Goal: Information Seeking & Learning: Learn about a topic

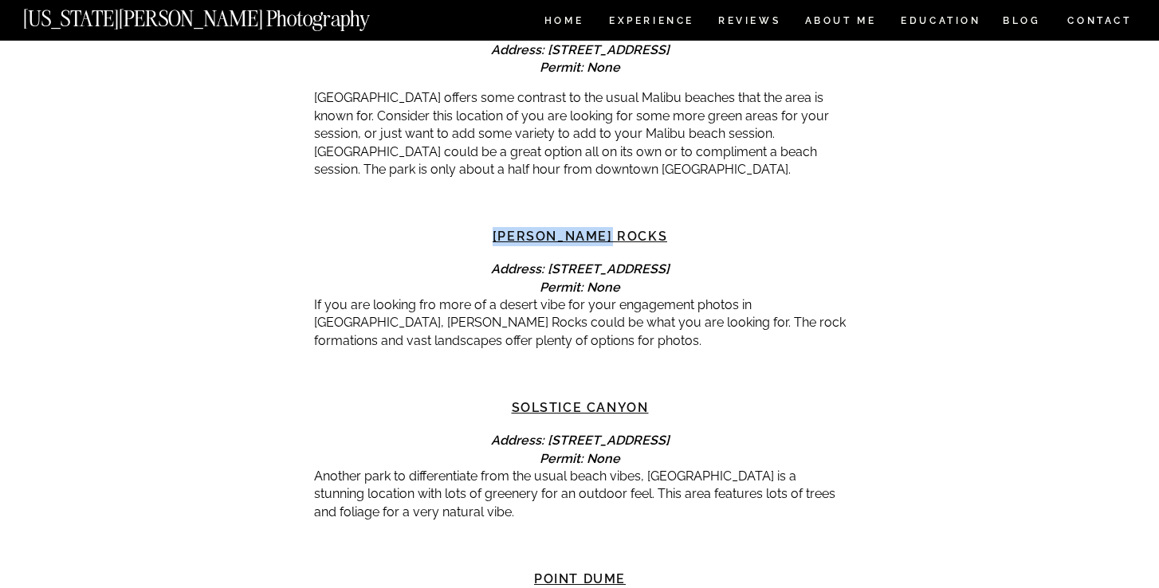
scroll to position [2760, 0]
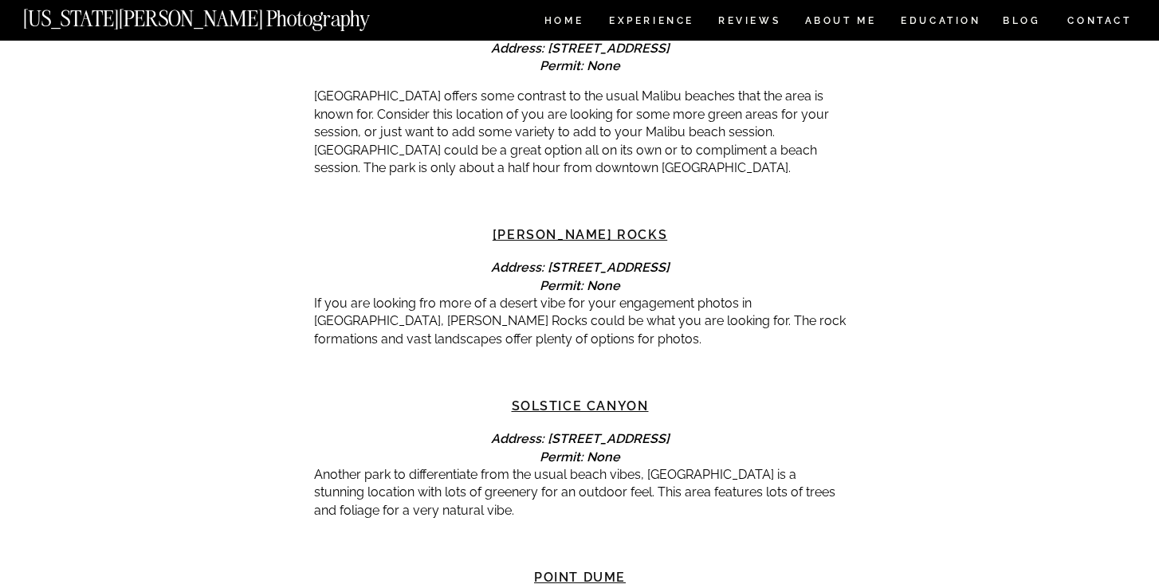
click at [491, 466] on p "Another park to differentiate from the usual beach vibes, [GEOGRAPHIC_DATA] is …" at bounding box center [580, 492] width 532 height 53
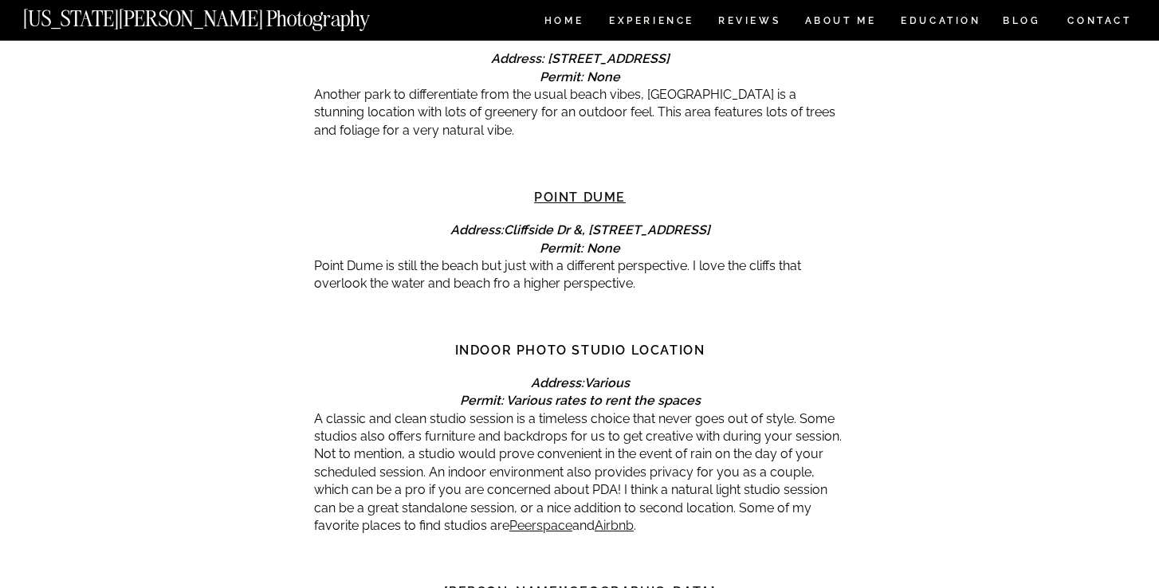
scroll to position [3142, 0]
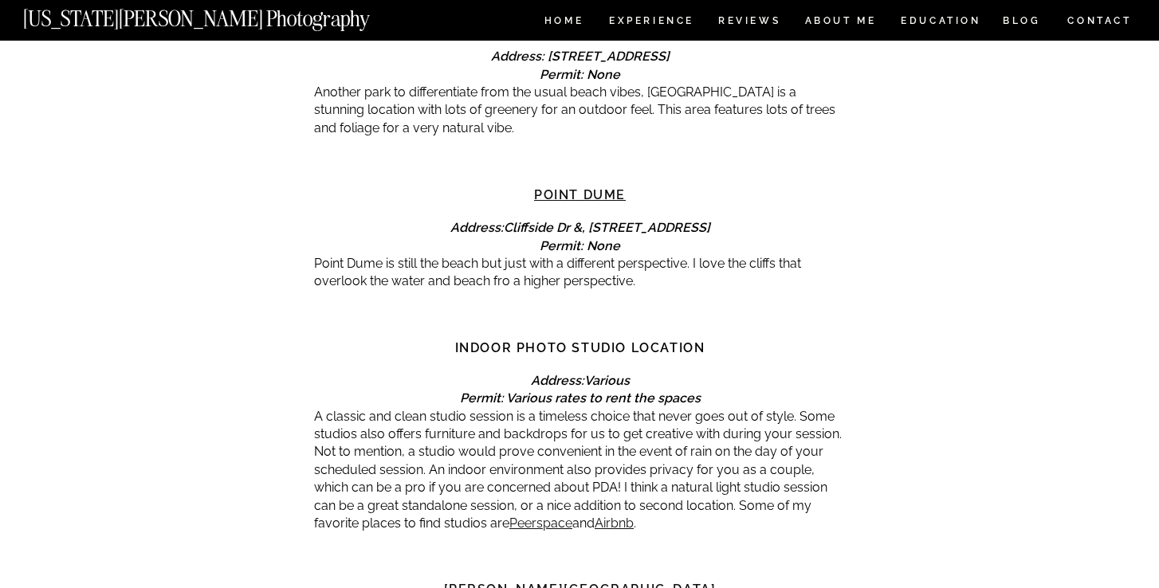
click at [533, 408] on p "A classic and clean studio session is a timeless choice that never goes out of …" at bounding box center [580, 470] width 532 height 125
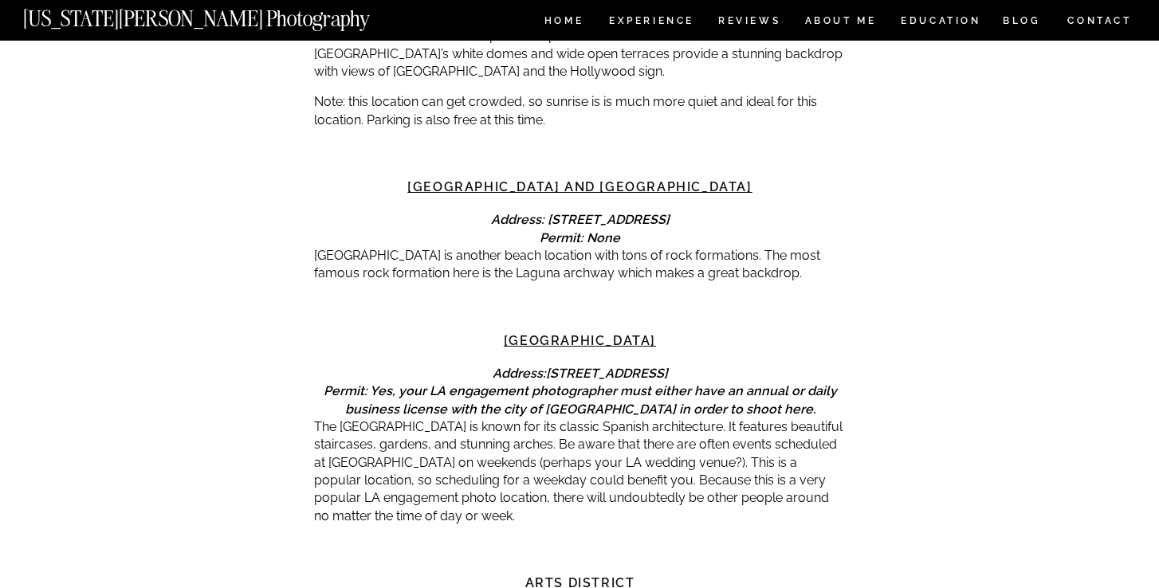
scroll to position [3820, 0]
click at [614, 332] on link "[GEOGRAPHIC_DATA]" at bounding box center [580, 339] width 152 height 15
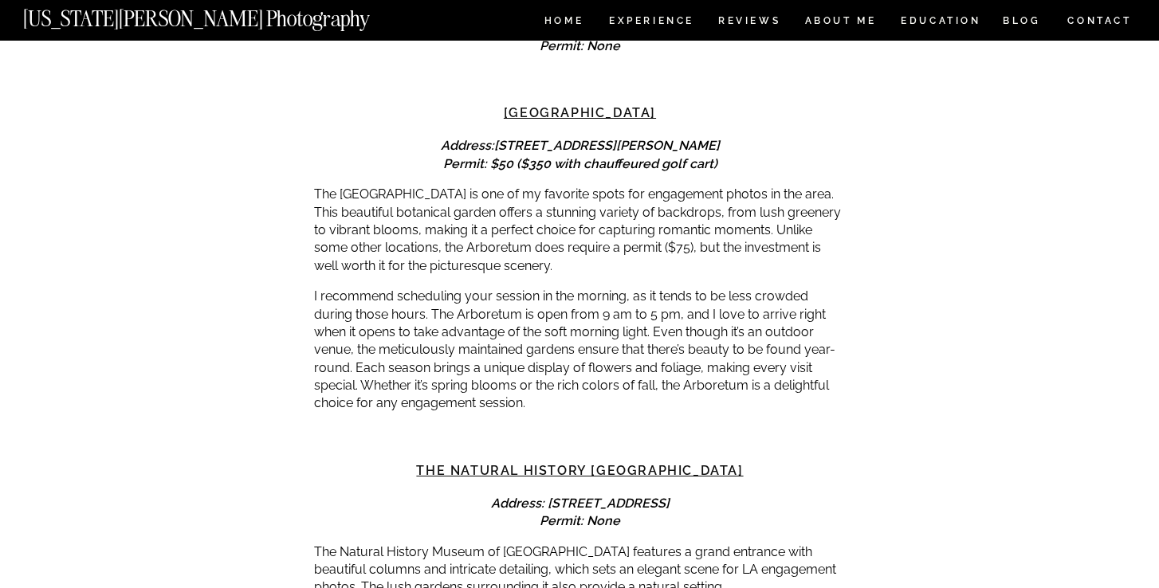
scroll to position [4684, 0]
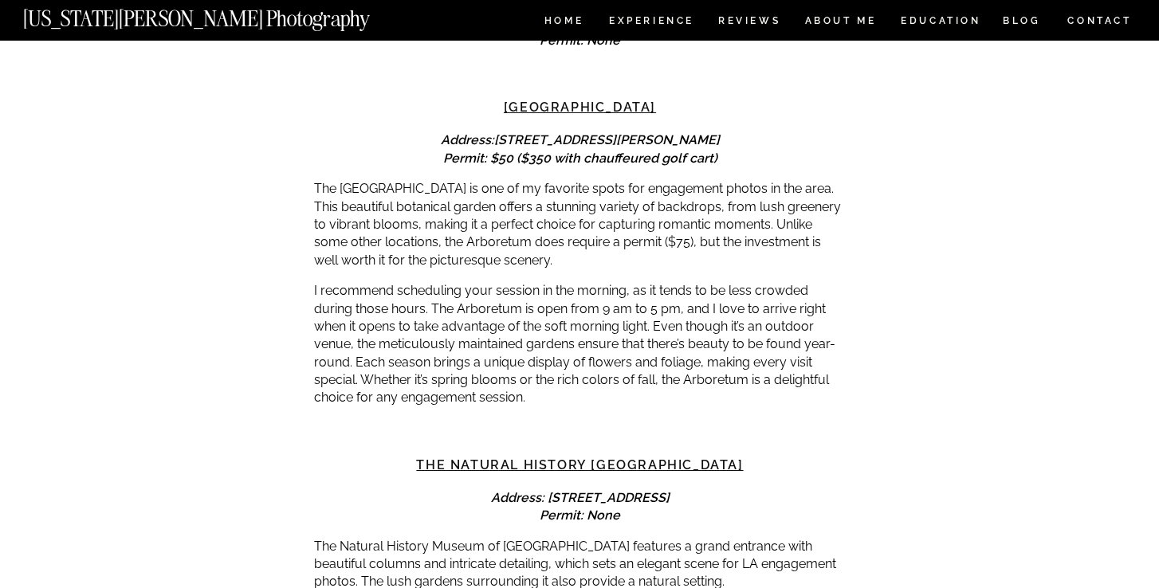
click at [777, 314] on p "I recommend scheduling your session in the morning, as it tends to be less crow…" at bounding box center [580, 344] width 532 height 125
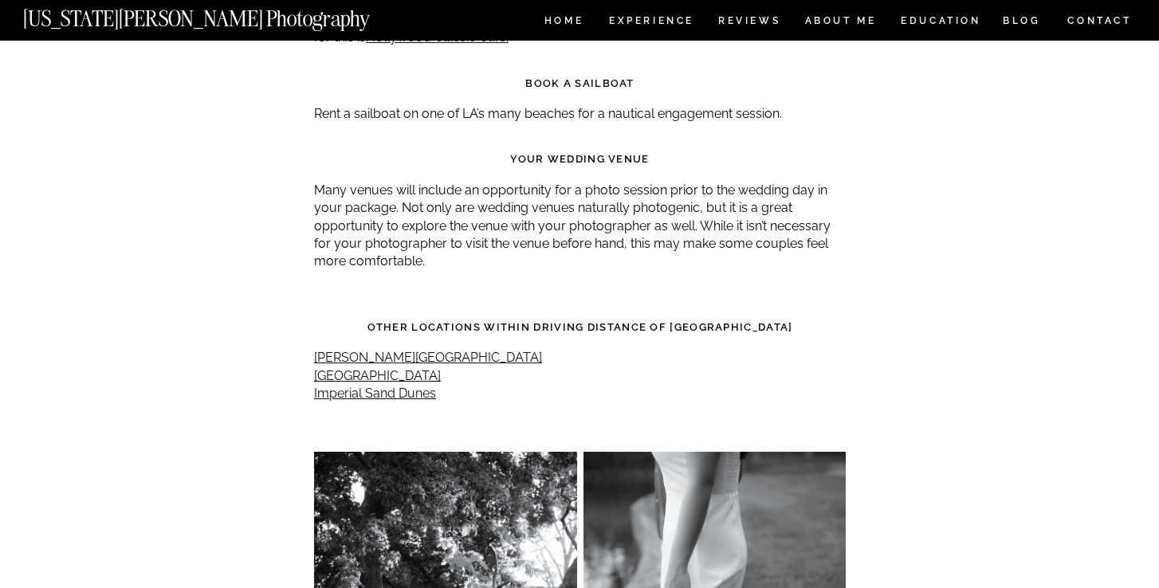
scroll to position [7206, 0]
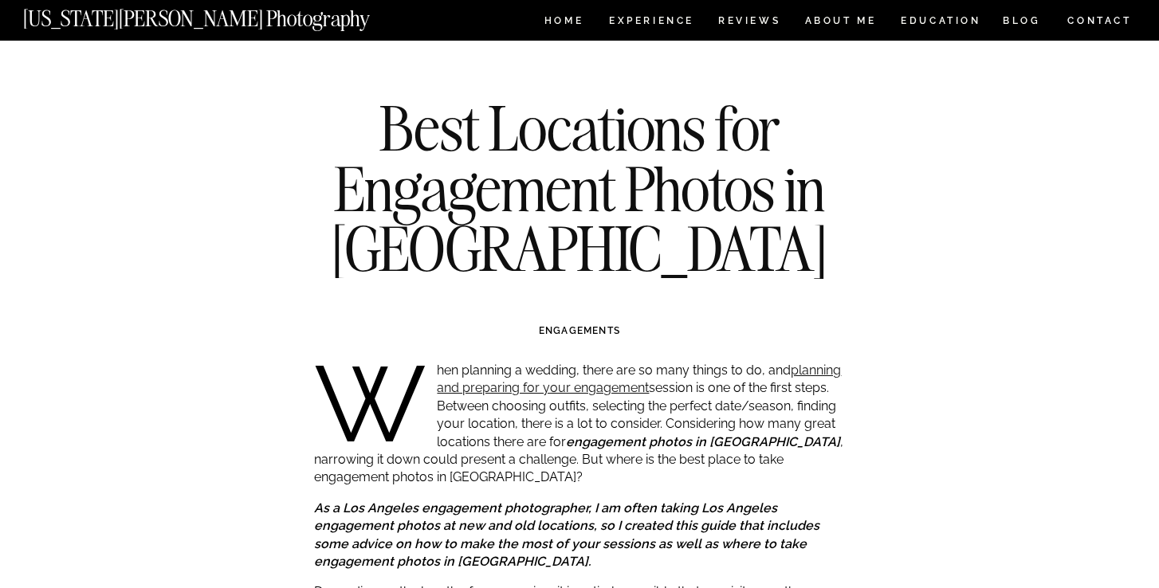
scroll to position [0, 0]
click at [563, 22] on nav "HOME" at bounding box center [563, 23] width 45 height 14
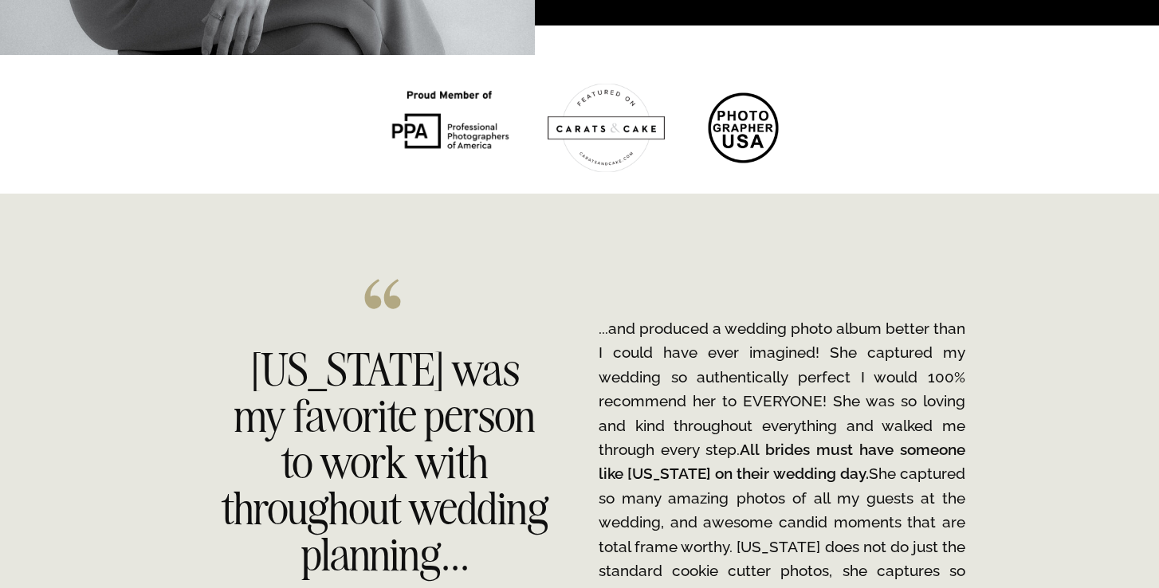
scroll to position [2261, 0]
